Goal: Task Accomplishment & Management: Use online tool/utility

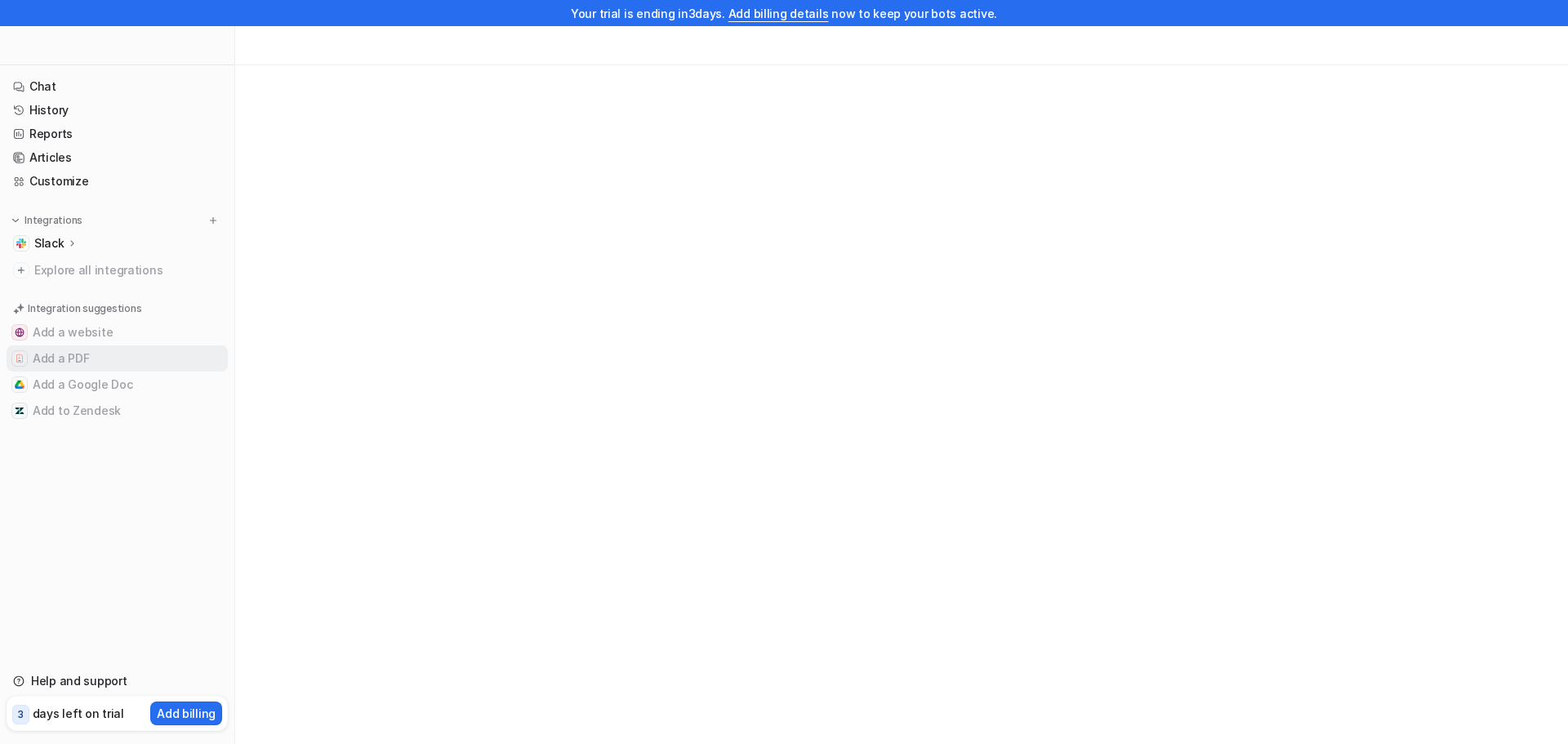
click at [85, 359] on button "Add a PDF" at bounding box center [116, 358] width 221 height 26
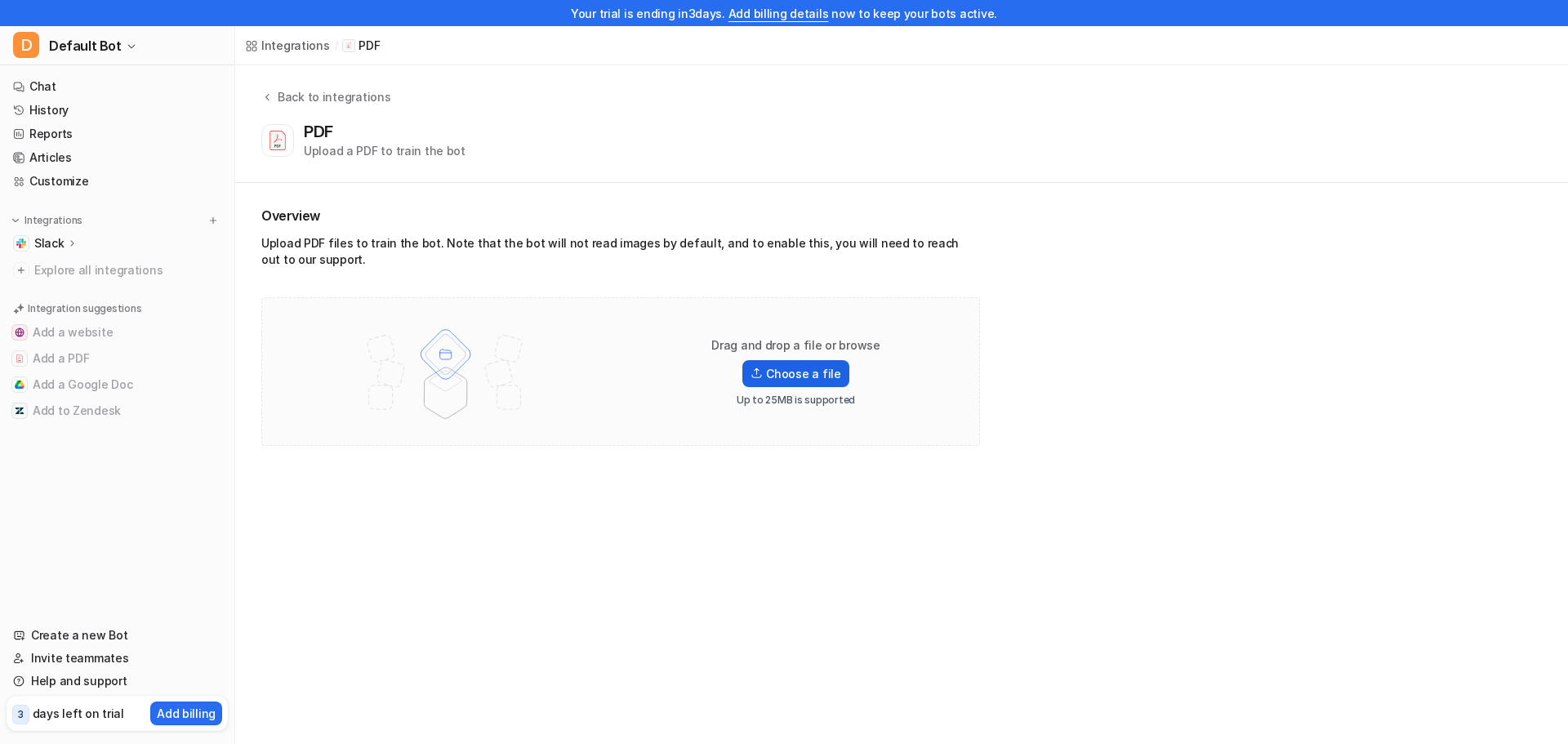
click at [801, 372] on label "Choose a file" at bounding box center [796, 373] width 106 height 27
click at [0, 0] on input "Choose a file" at bounding box center [0, 0] width 0 height 0
click at [802, 358] on label "Choose a file" at bounding box center [796, 356] width 106 height 27
click at [0, 0] on input "Choose a file" at bounding box center [0, 0] width 0 height 0
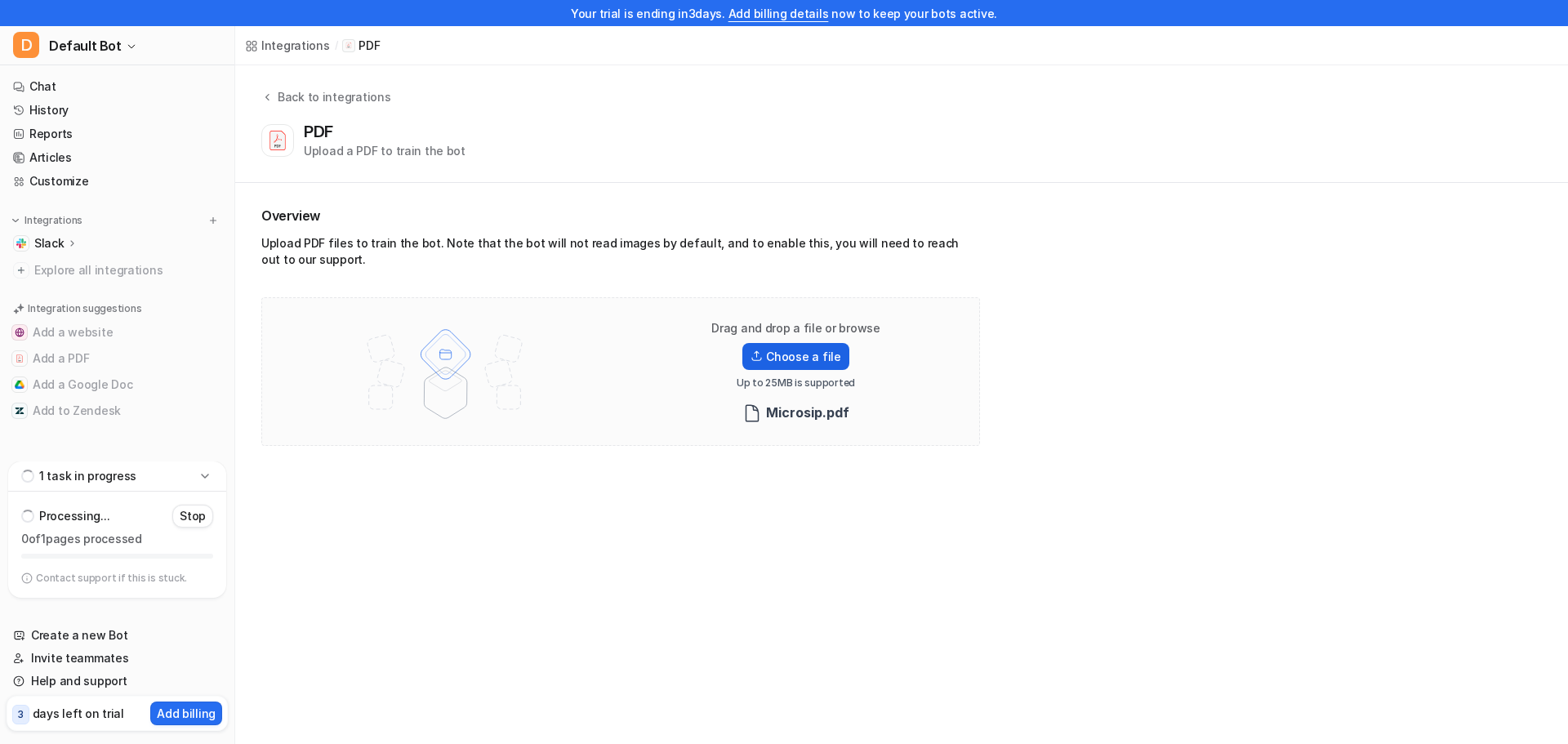
click at [777, 355] on label "Choose a file" at bounding box center [796, 356] width 106 height 27
click at [0, 0] on input "Choose a file" at bounding box center [0, 0] width 0 height 0
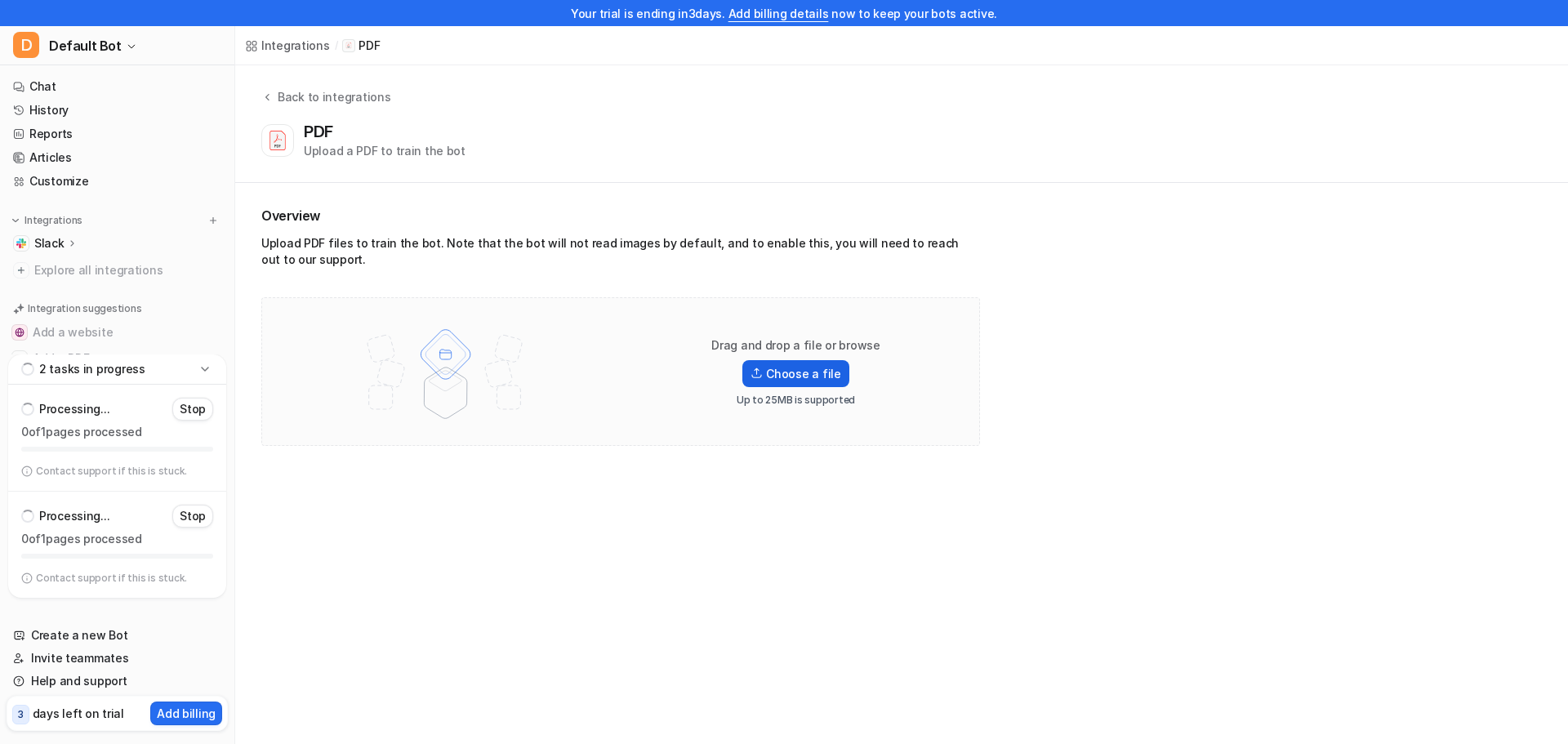
click at [797, 368] on label "Choose a file" at bounding box center [796, 373] width 106 height 27
click at [0, 0] on input "Choose a file" at bounding box center [0, 0] width 0 height 0
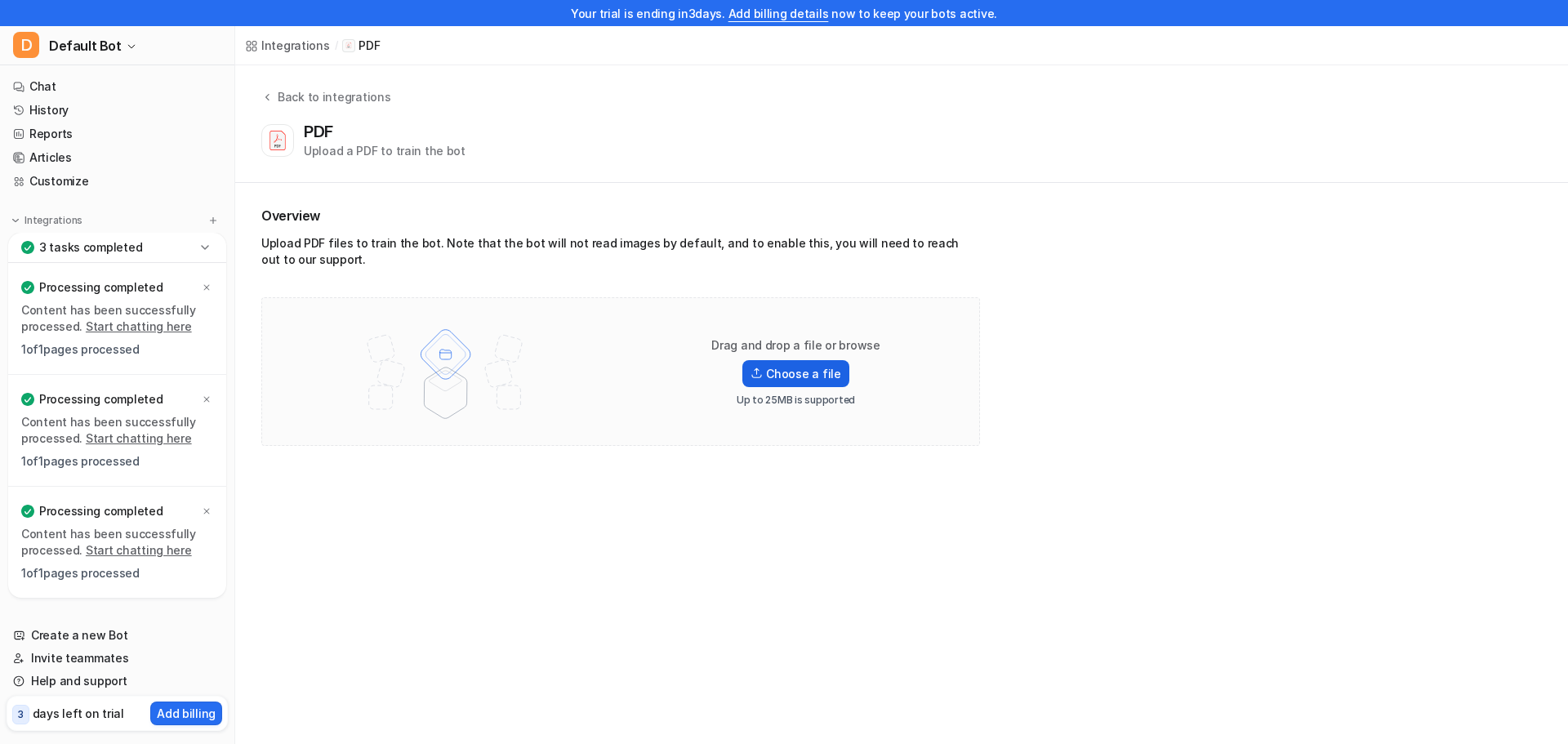
click at [801, 379] on label "Choose a file" at bounding box center [796, 373] width 106 height 27
click at [0, 0] on input "Choose a file" at bounding box center [0, 0] width 0 height 0
drag, startPoint x: 8, startPoint y: 234, endPoint x: 22, endPoint y: 213, distance: 25.2
click at [9, 232] on div "D Default Bot Chat History Reports Articles Customize Integrations Slack Overvi…" at bounding box center [117, 385] width 235 height 718
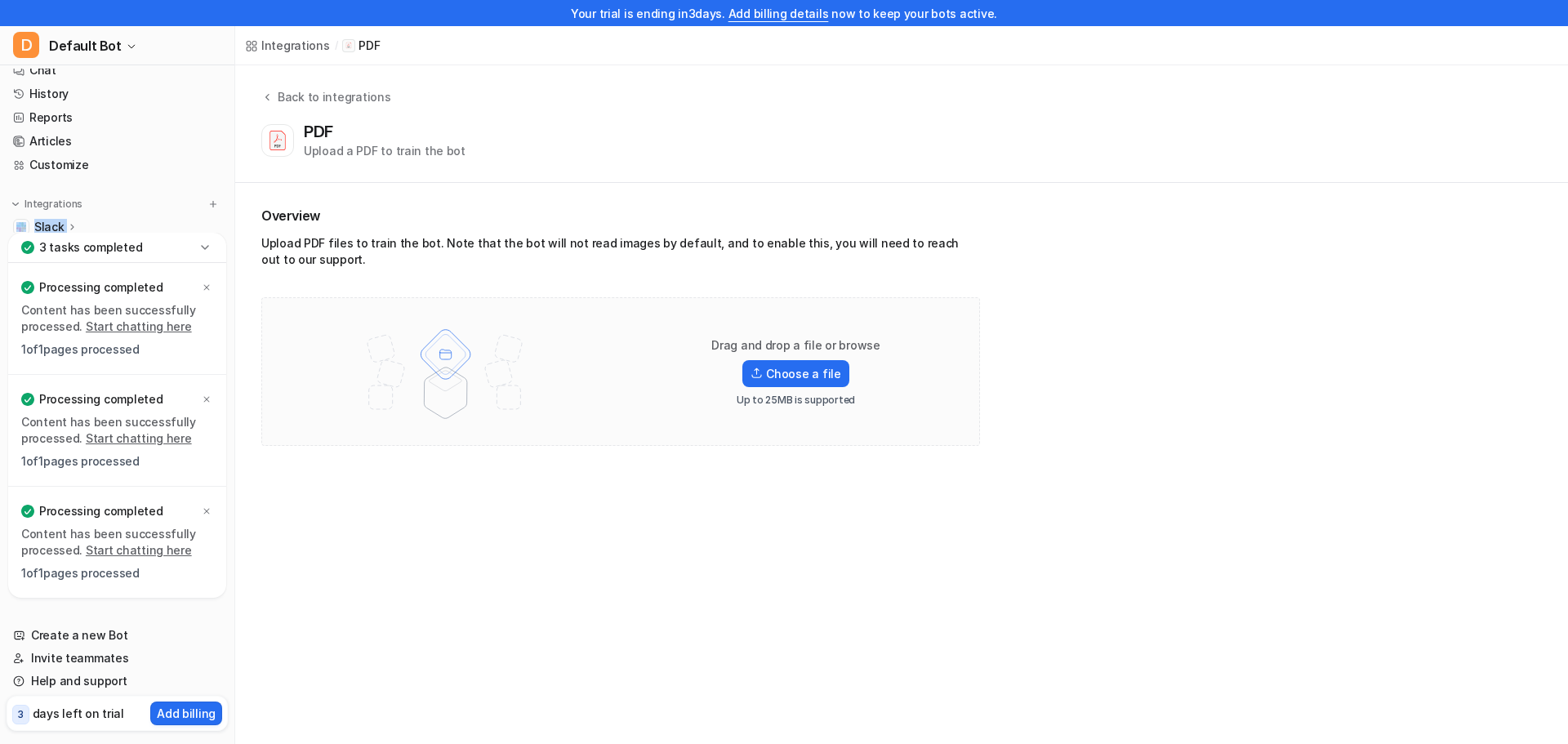
click at [22, 212] on div "Integrations Slack Overview Channels Explore all integrations" at bounding box center [116, 230] width 221 height 69
click at [19, 223] on img at bounding box center [21, 226] width 10 height 10
click at [56, 223] on p "Slack" at bounding box center [49, 227] width 30 height 16
click at [13, 203] on img at bounding box center [15, 204] width 12 height 12
click at [18, 207] on img at bounding box center [15, 204] width 12 height 12
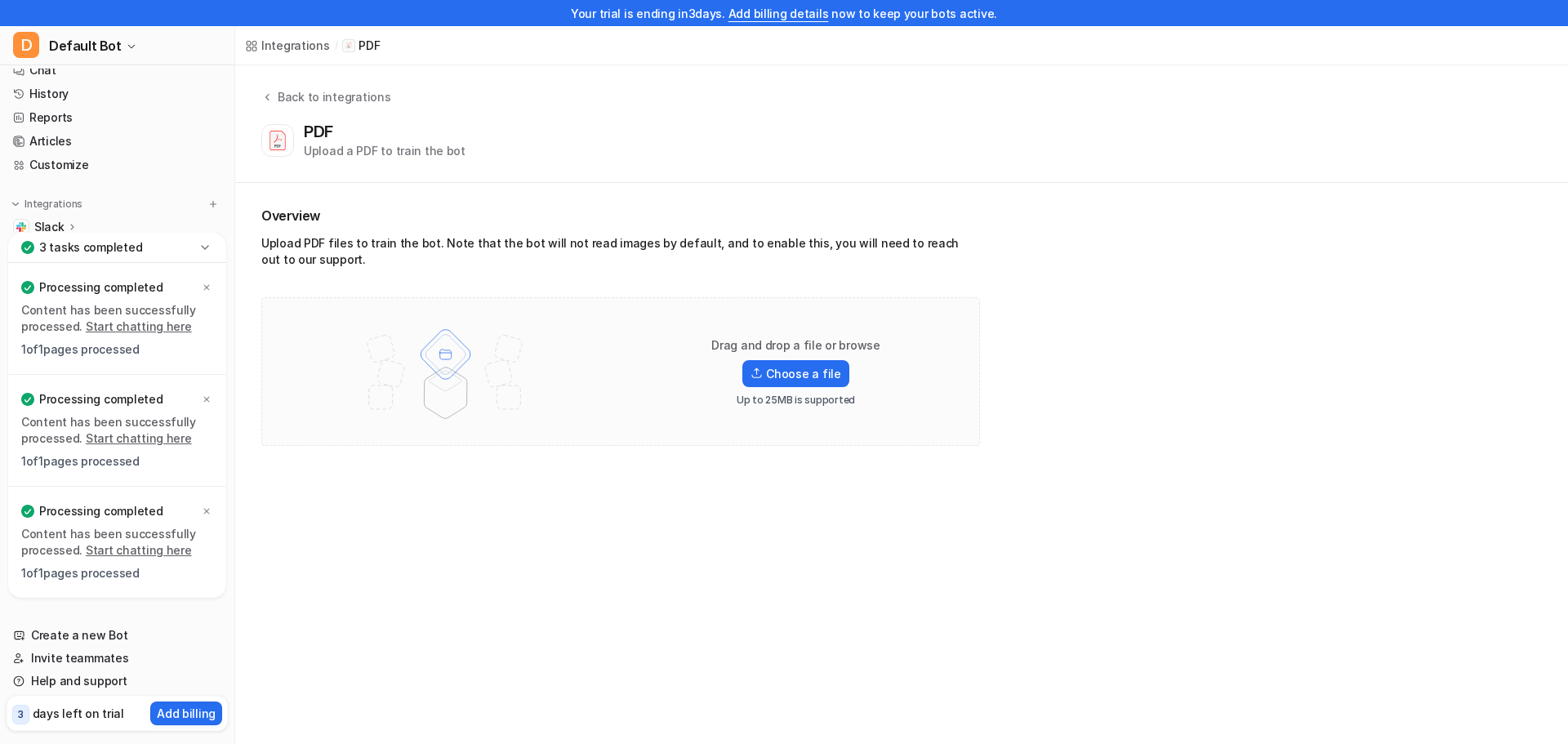
click at [198, 245] on icon at bounding box center [205, 247] width 16 height 16
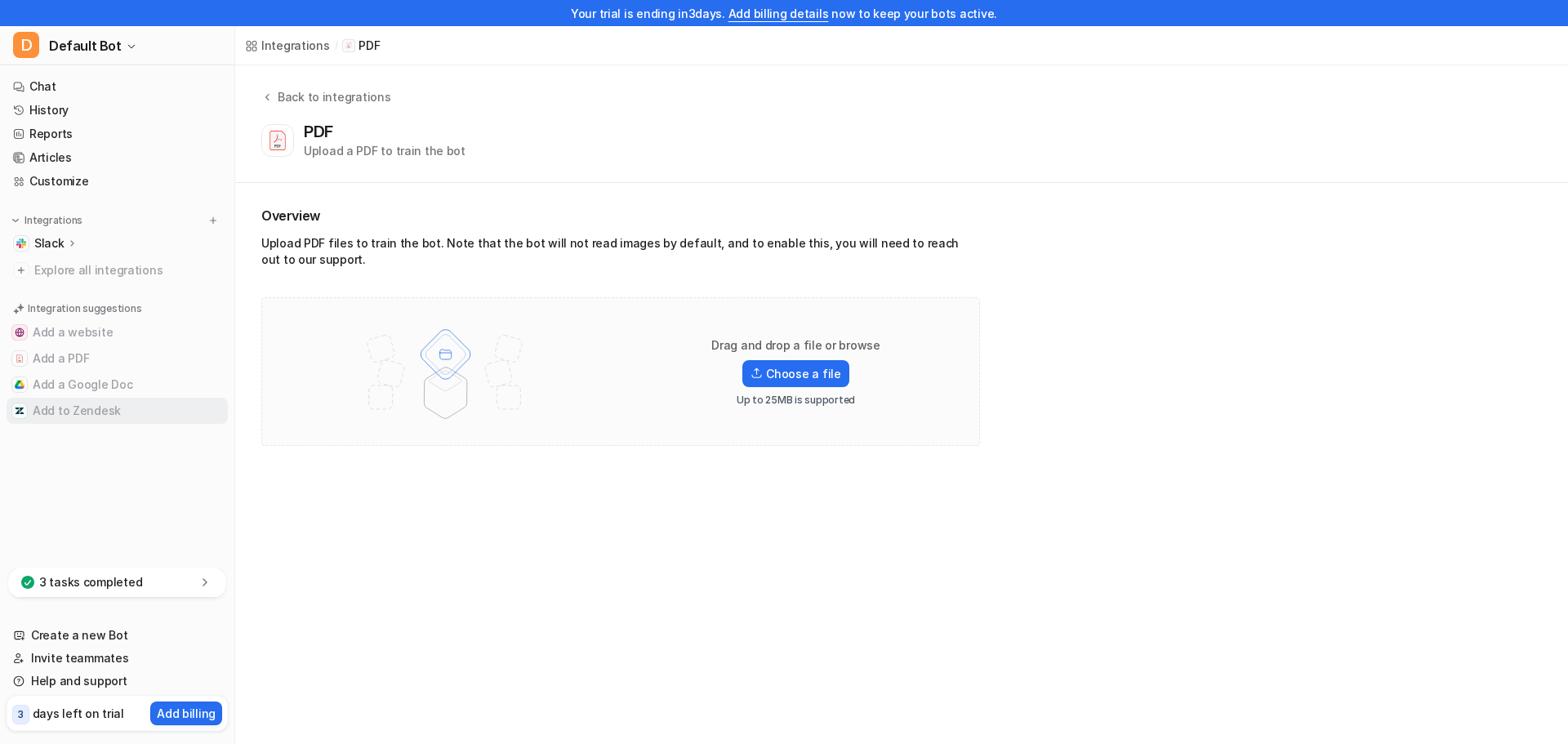
click at [70, 406] on button "Add to Zendesk" at bounding box center [116, 410] width 221 height 26
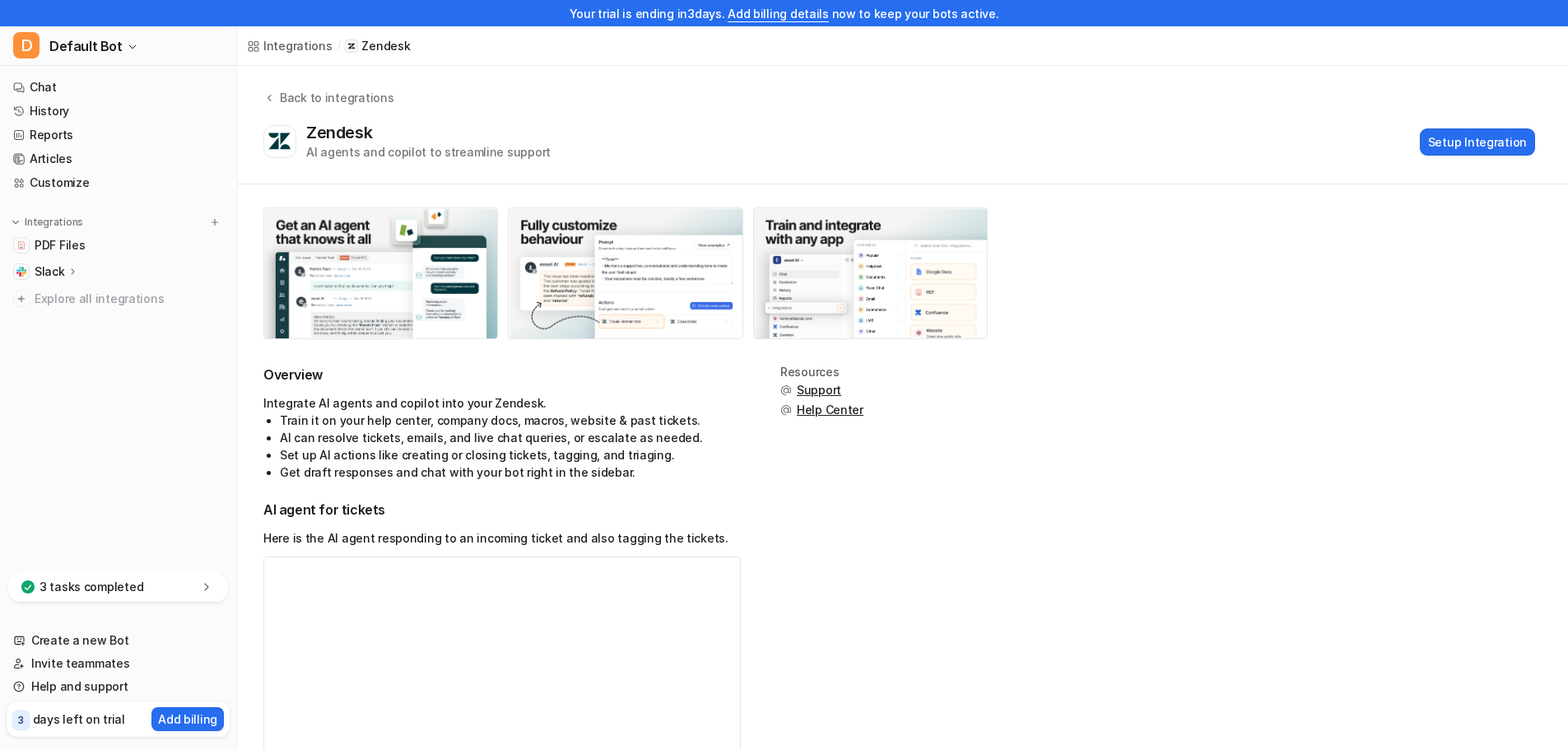
click at [1525, 165] on div "Back to integrations Zendesk AI agents and copilot to streamline support Setup …" at bounding box center [903, 125] width 1332 height 118
click at [1512, 144] on button "Setup Integration" at bounding box center [1477, 142] width 116 height 27
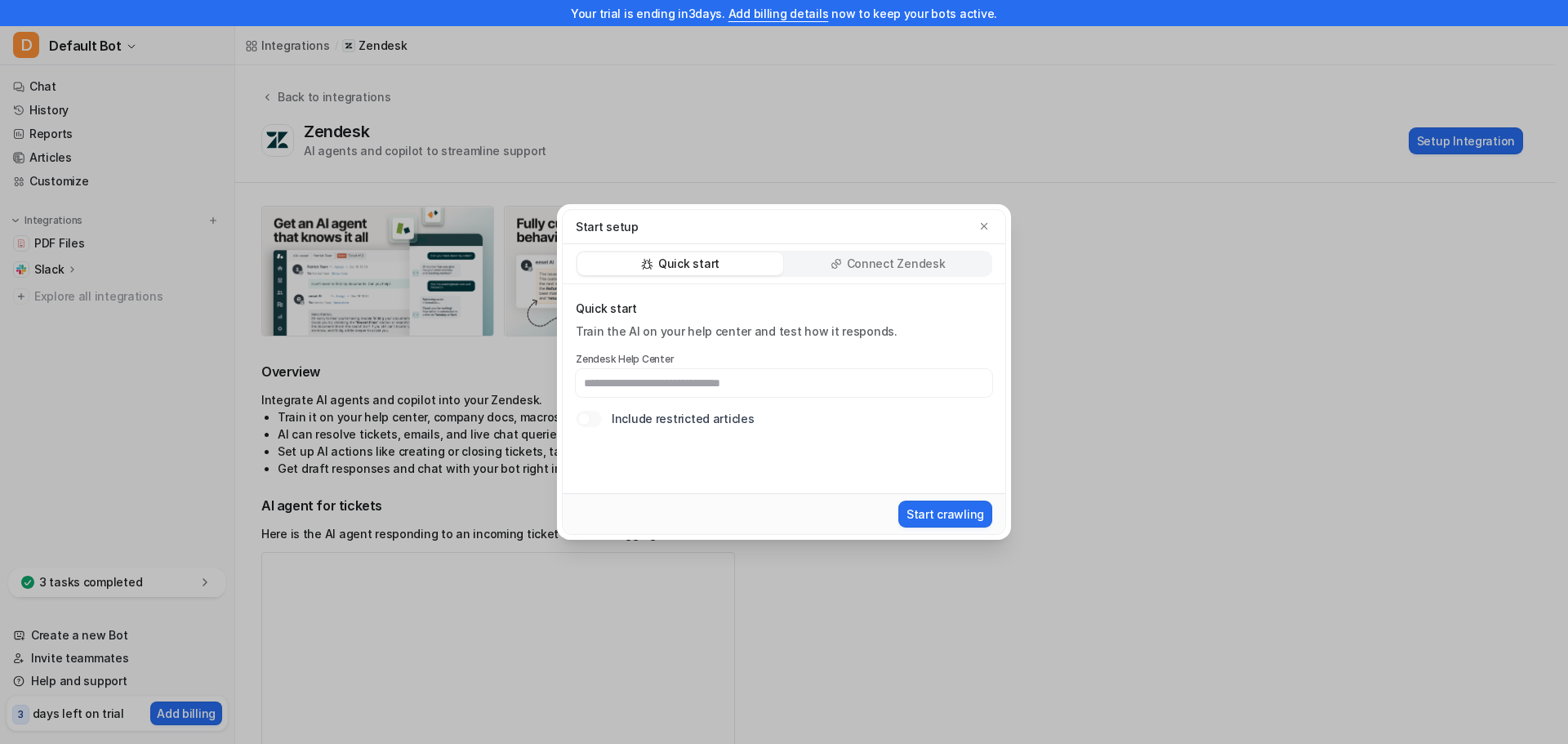
click at [915, 268] on p "Connect Zendesk" at bounding box center [897, 263] width 99 height 16
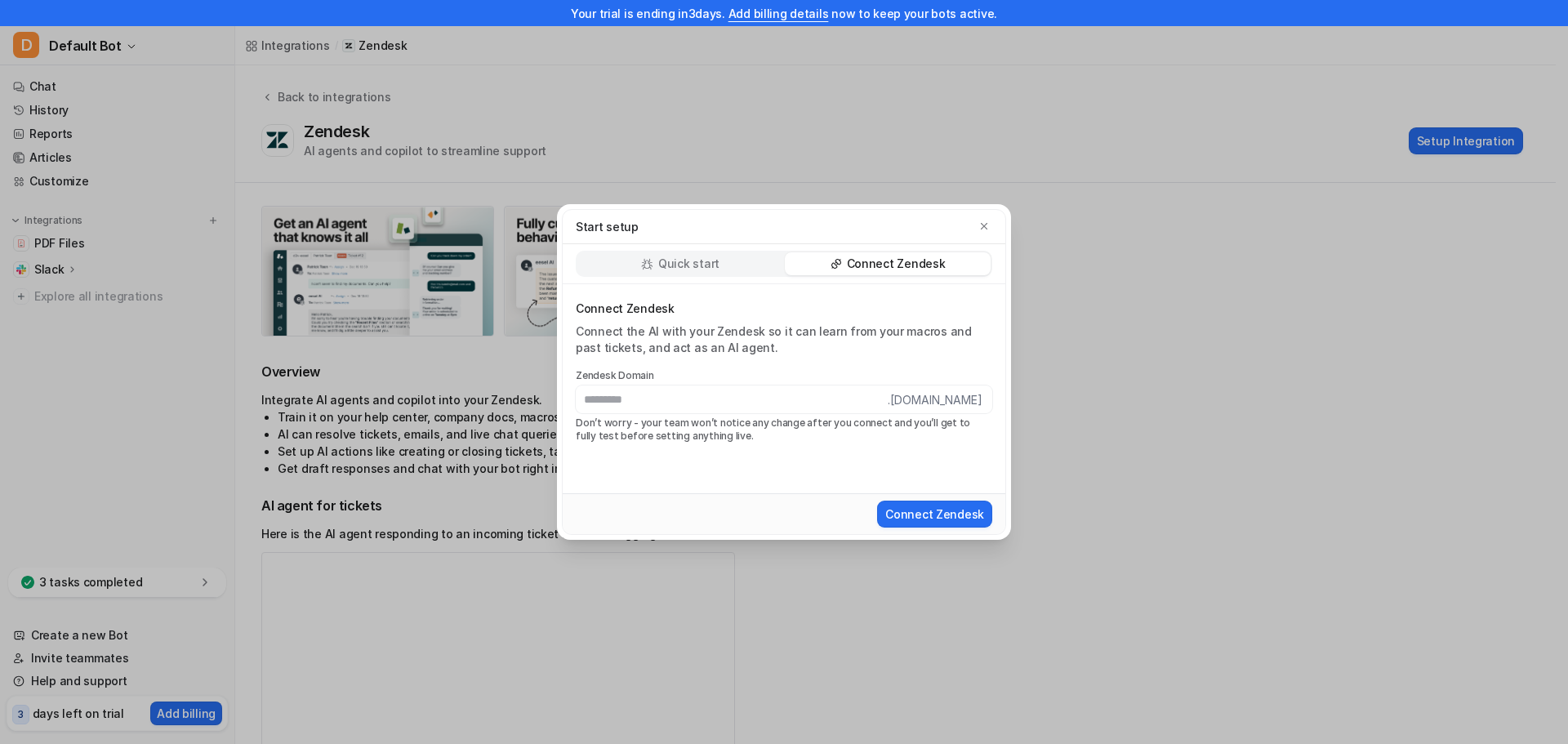
click at [633, 406] on input "text" at bounding box center [732, 399] width 312 height 28
type input "*********"
click at [944, 510] on button "Connect Zendesk" at bounding box center [935, 514] width 115 height 27
